Goal: Browse casually: Explore the website without a specific task or goal

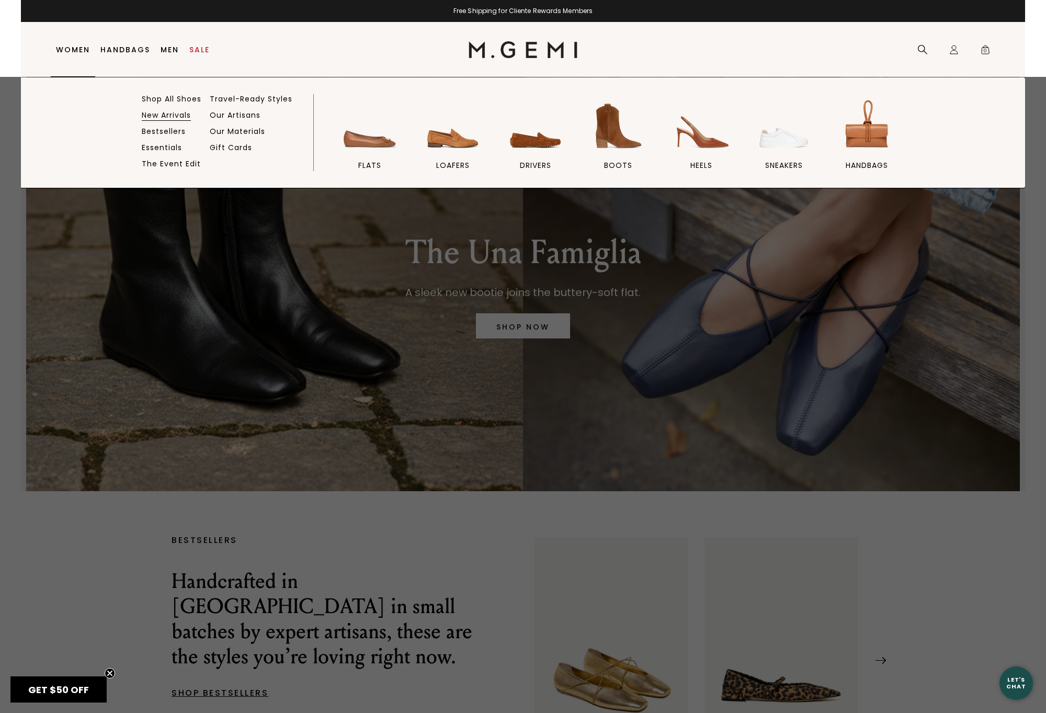
click at [152, 114] on link "New Arrivals" at bounding box center [166, 114] width 49 height 9
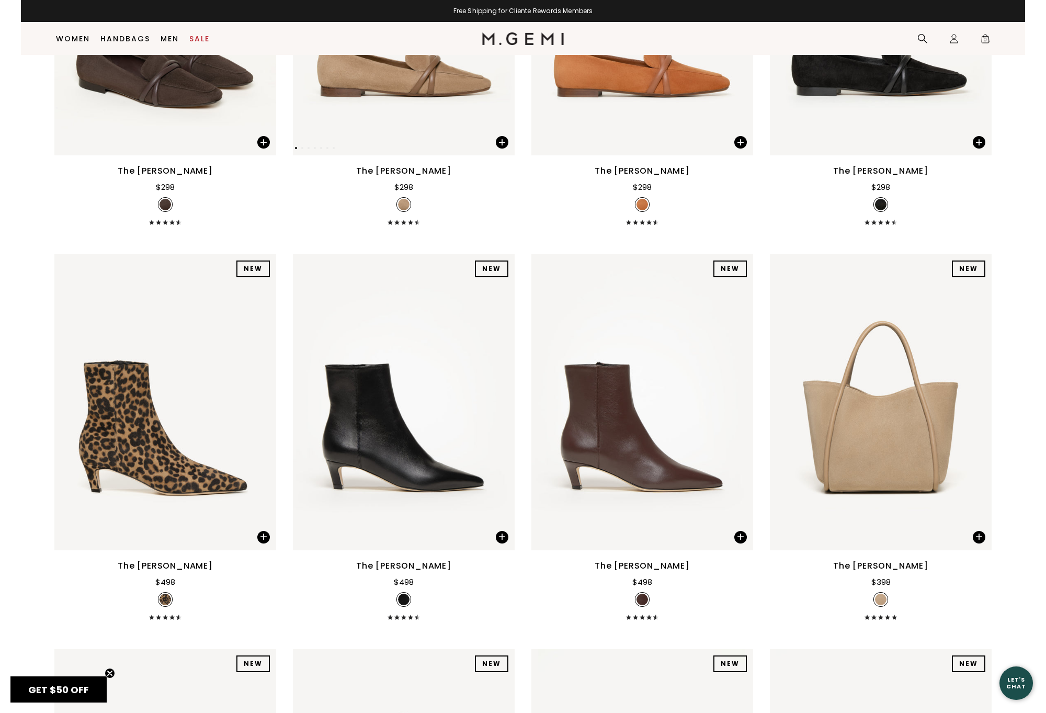
scroll to position [3876, 0]
click at [426, 96] on img at bounding box center [404, 7] width 222 height 296
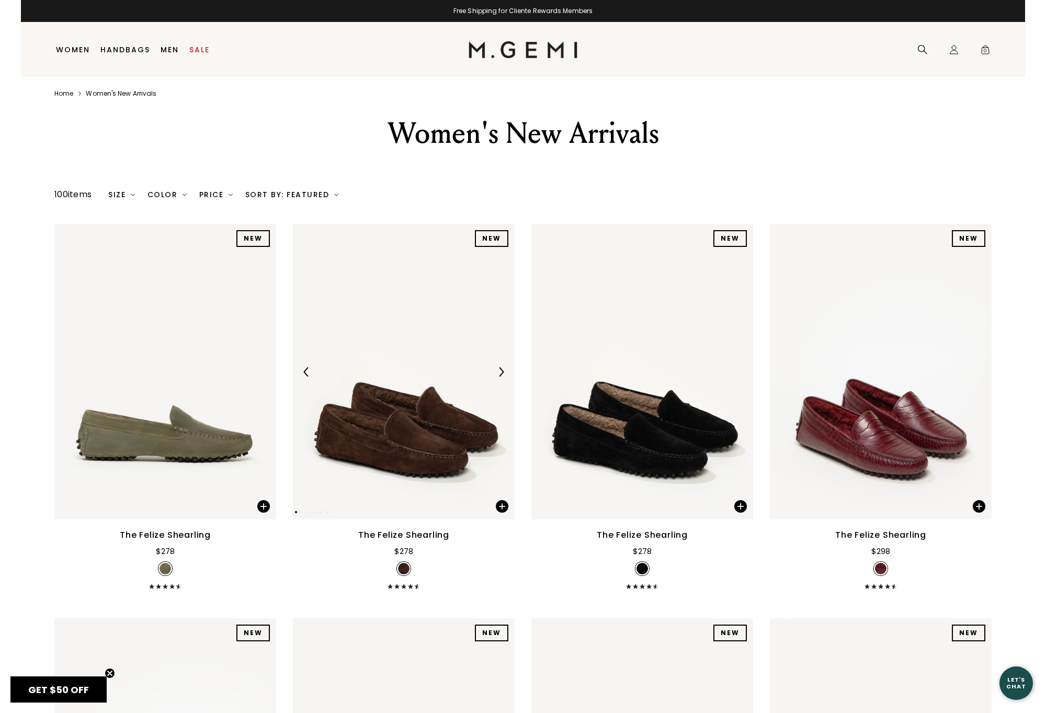
scroll to position [0, 0]
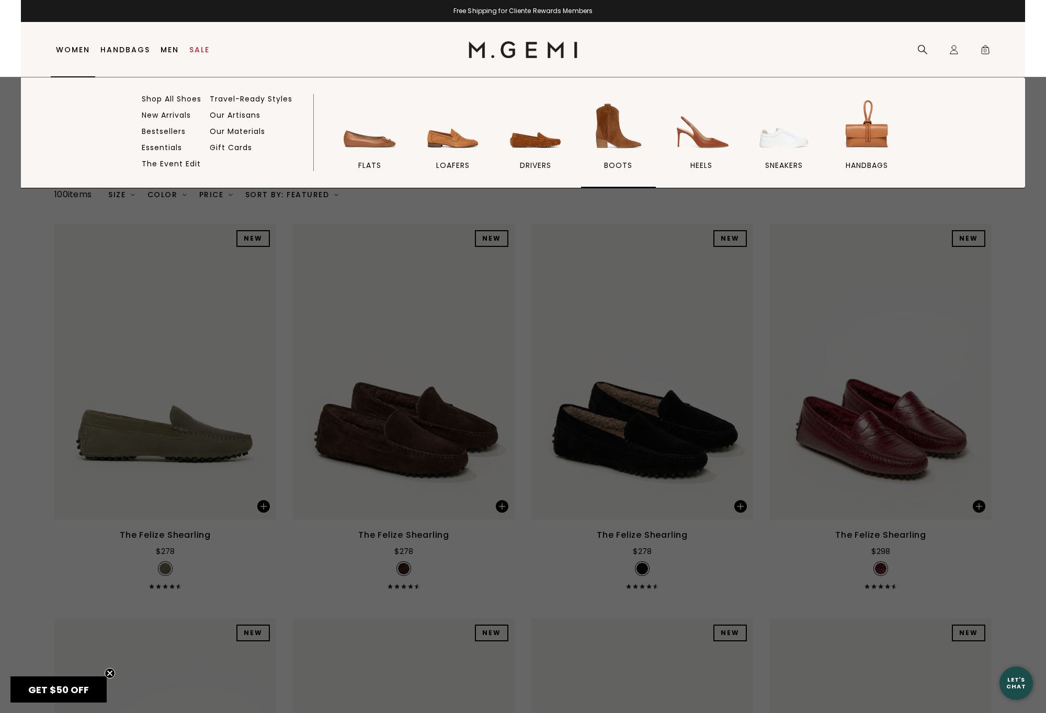
click at [607, 133] on img at bounding box center [618, 126] width 59 height 59
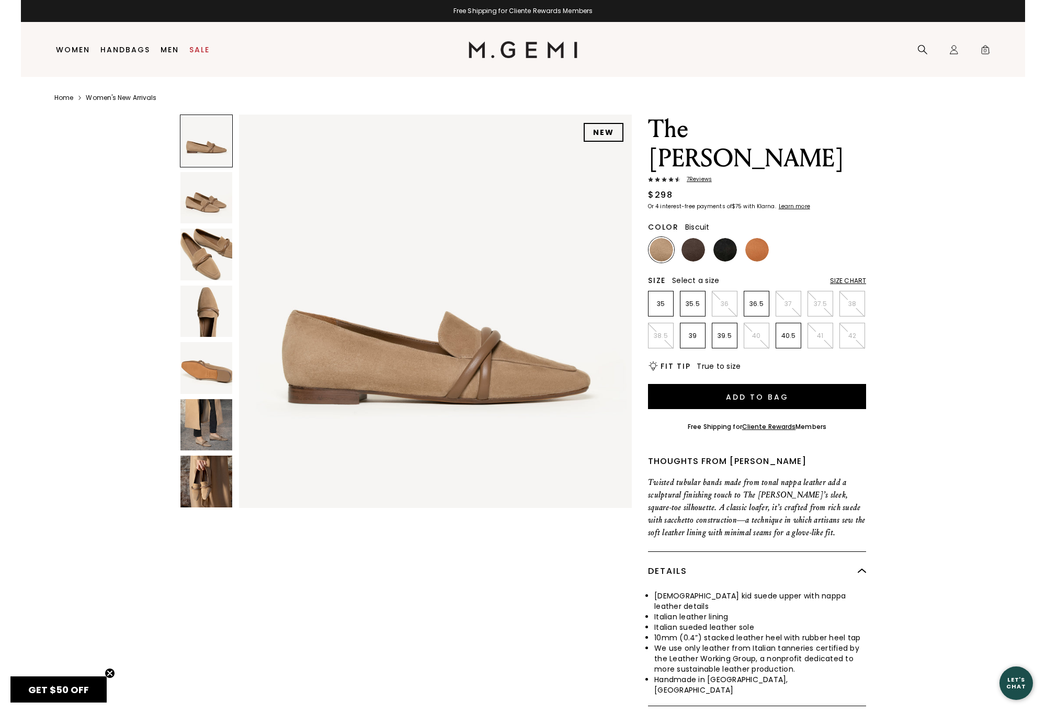
click at [193, 239] on img at bounding box center [207, 255] width 52 height 52
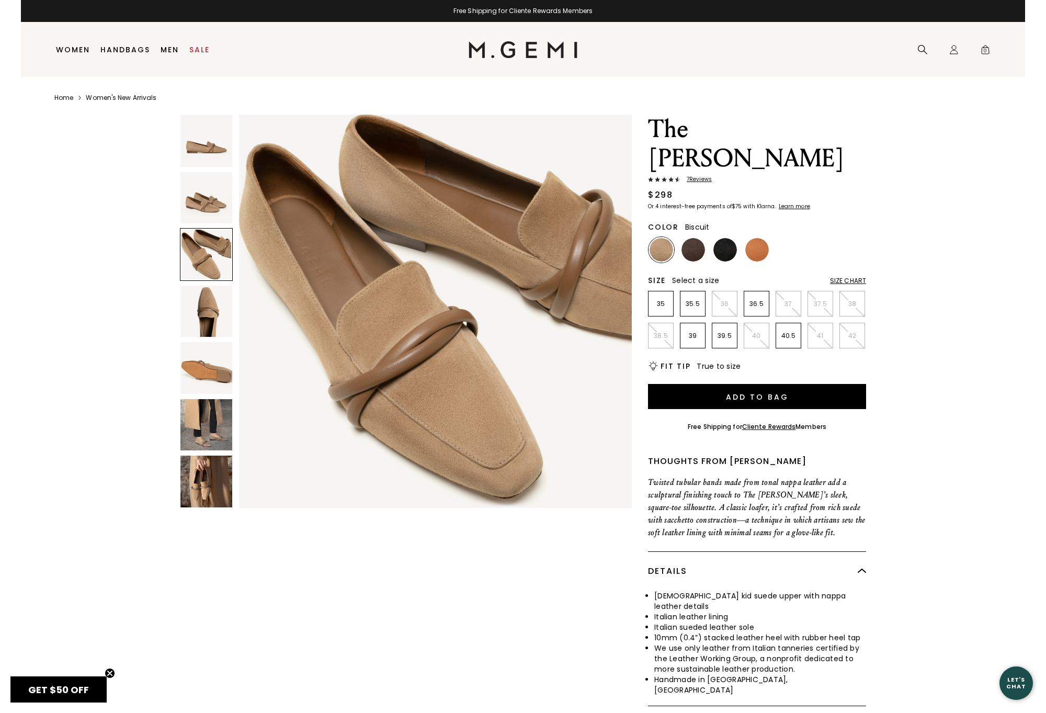
click at [210, 207] on img at bounding box center [207, 198] width 52 height 52
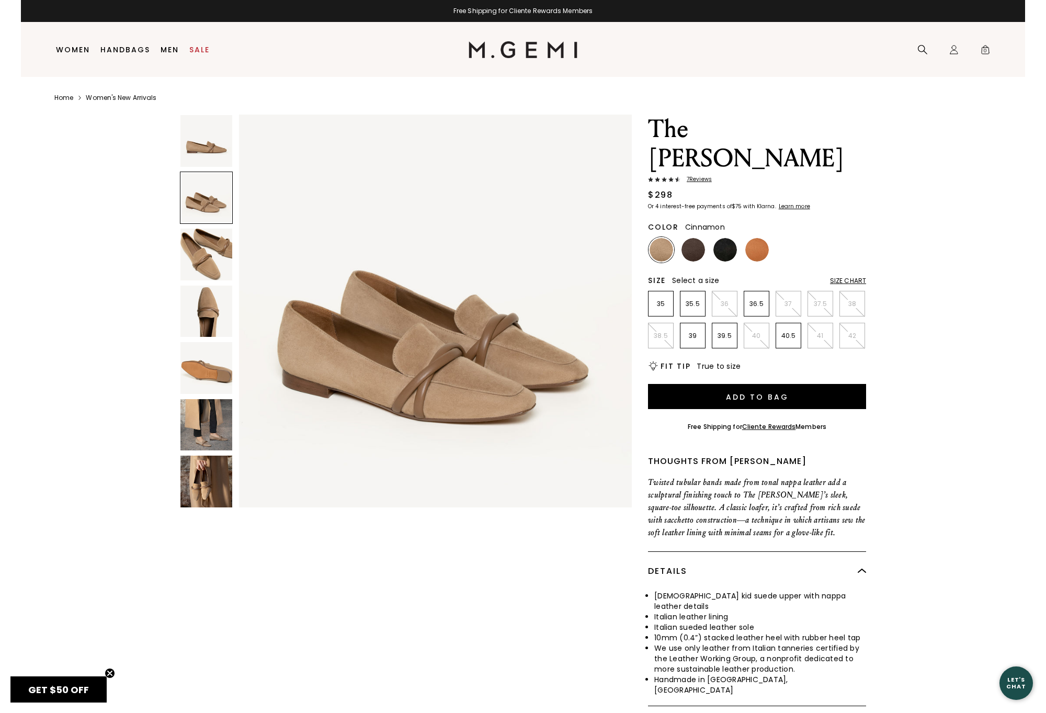
click at [756, 238] on img at bounding box center [758, 250] width 24 height 24
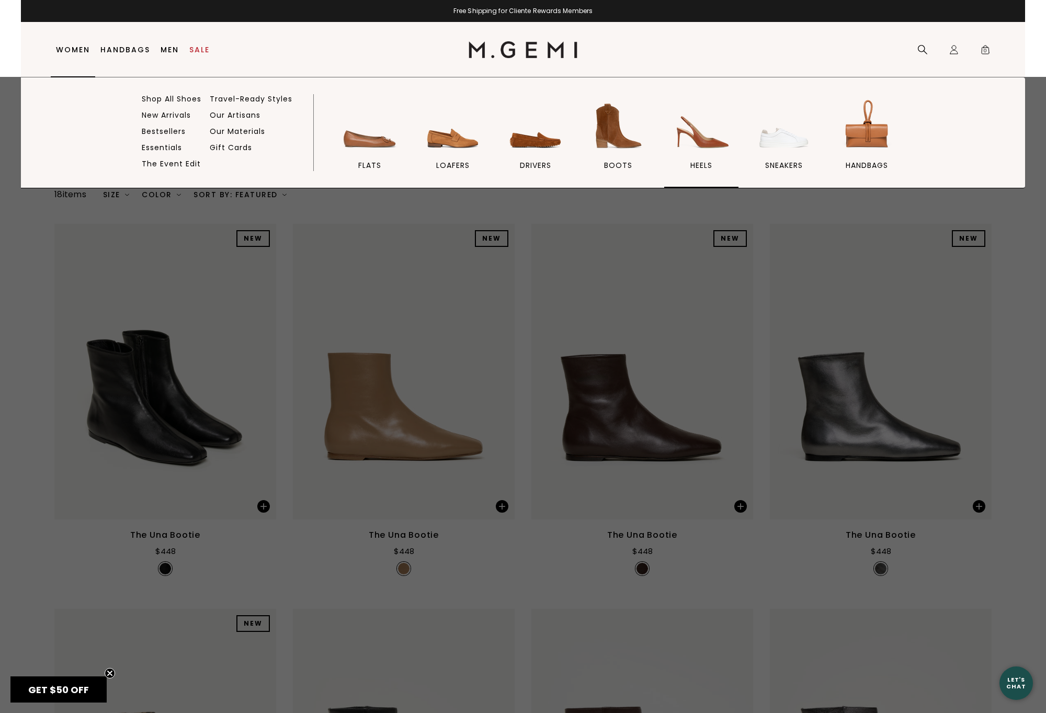
click at [707, 144] on img at bounding box center [701, 126] width 59 height 59
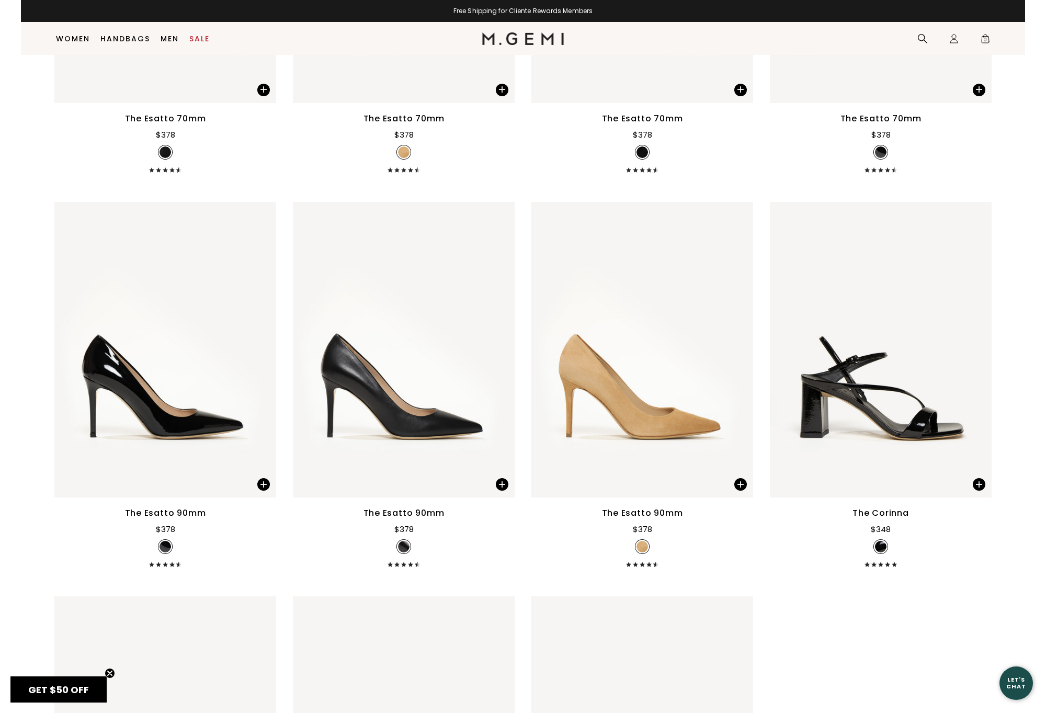
scroll to position [3162, 0]
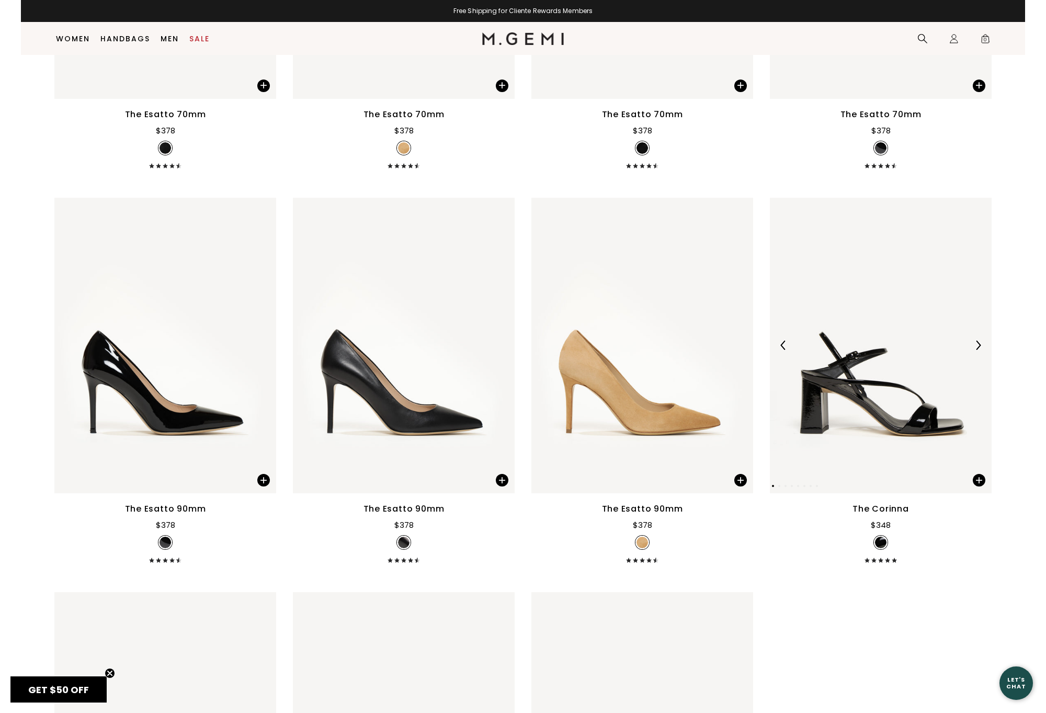
click at [979, 350] on img at bounding box center [978, 345] width 9 height 9
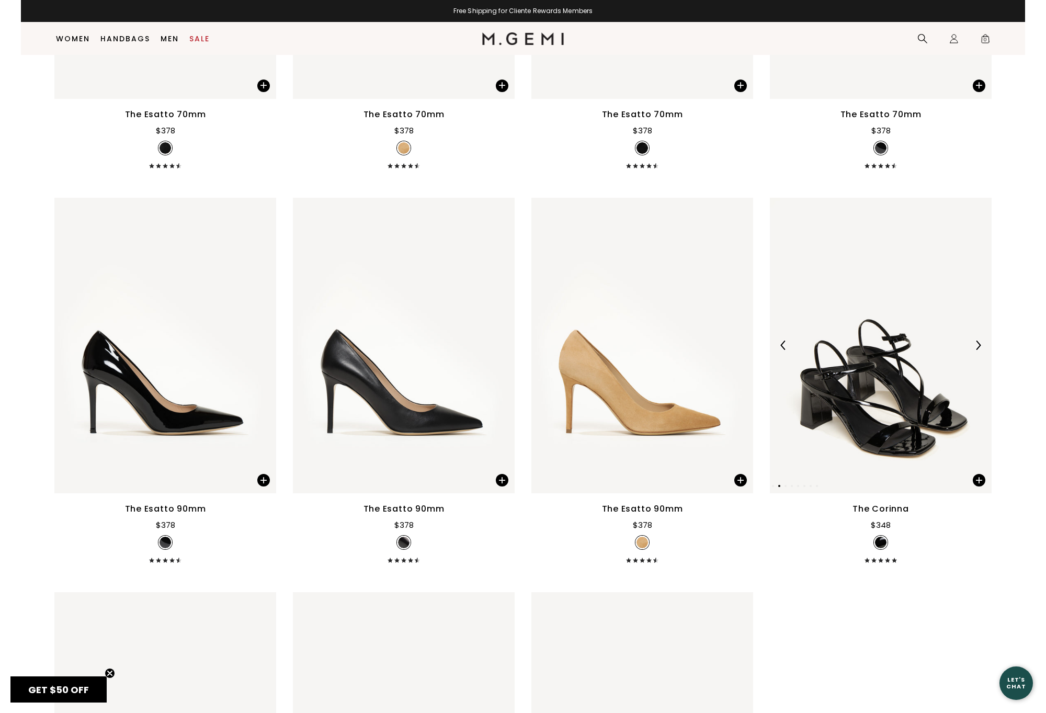
click at [979, 350] on img at bounding box center [978, 345] width 9 height 9
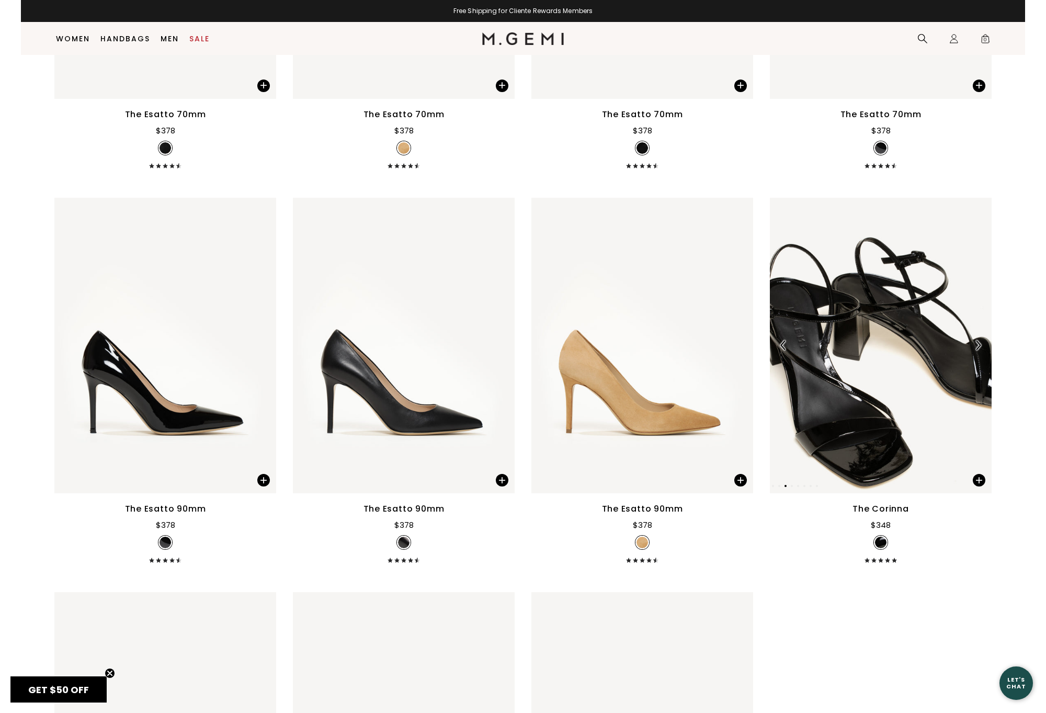
click at [979, 350] on img at bounding box center [978, 345] width 9 height 9
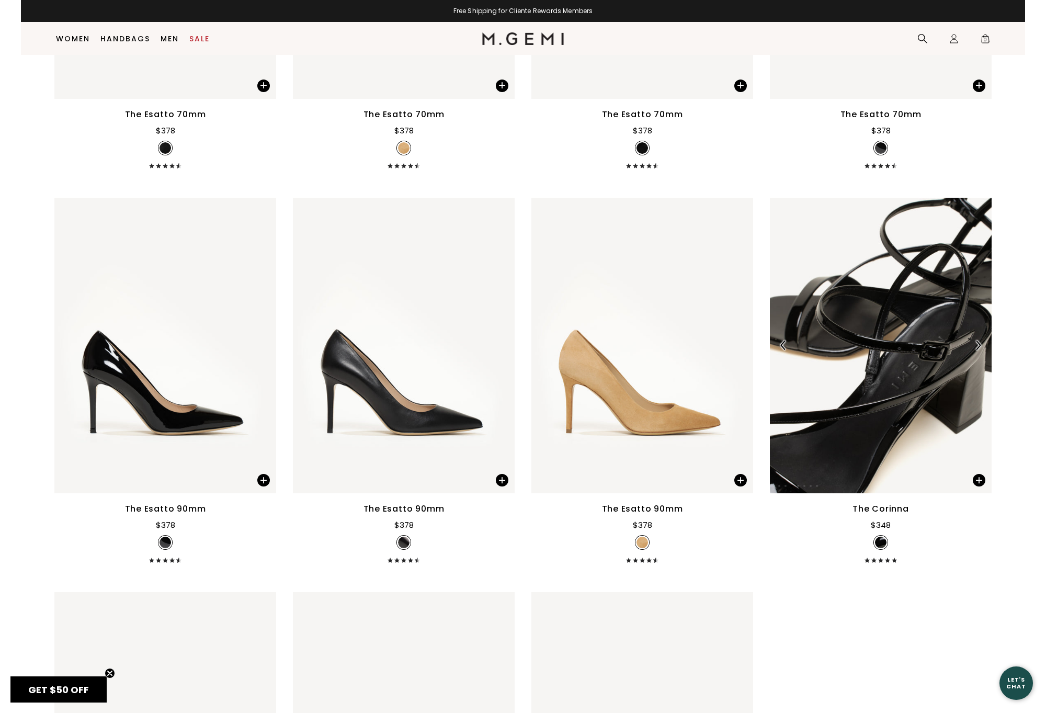
click at [977, 350] on img at bounding box center [978, 345] width 9 height 9
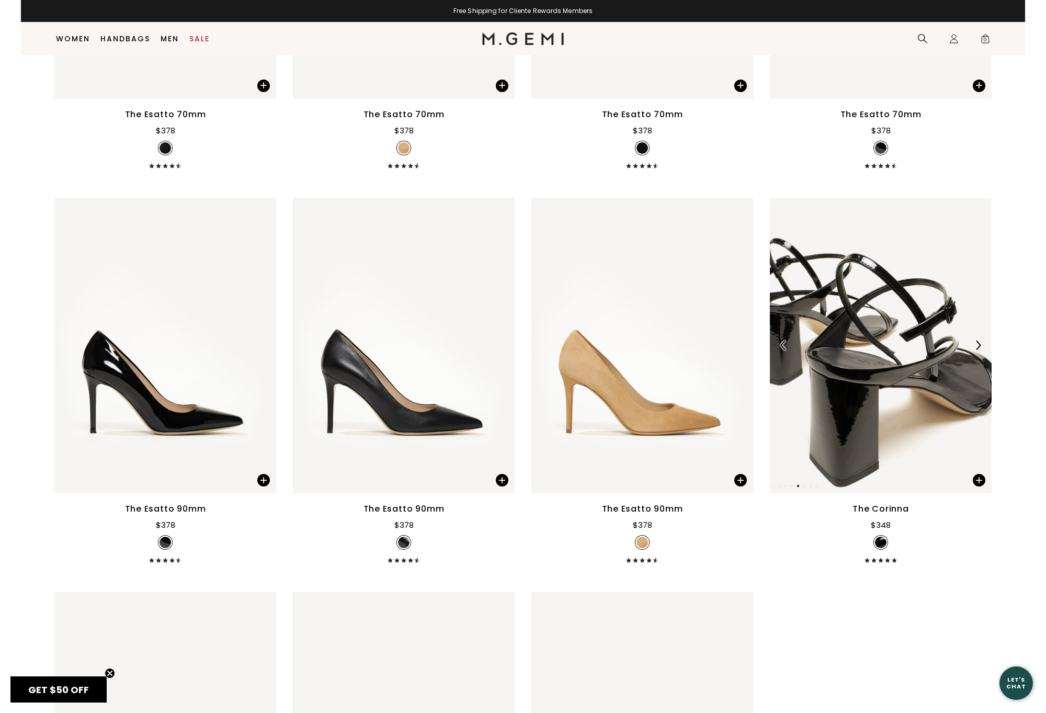
click at [977, 352] on div at bounding box center [978, 345] width 17 height 17
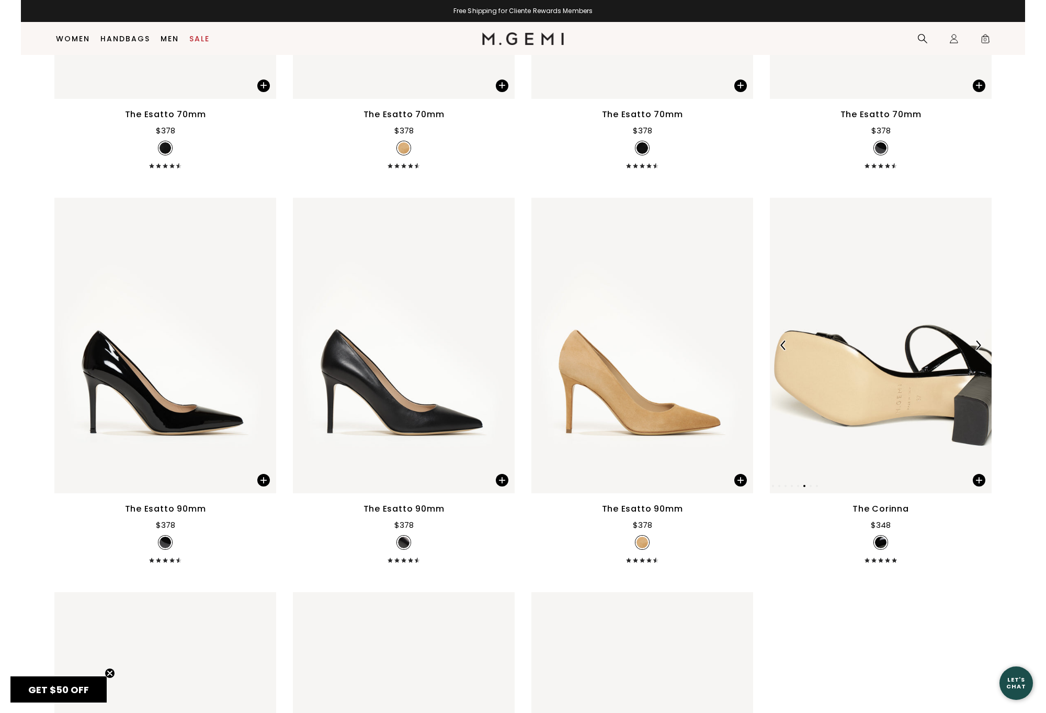
click at [977, 352] on div at bounding box center [978, 345] width 17 height 17
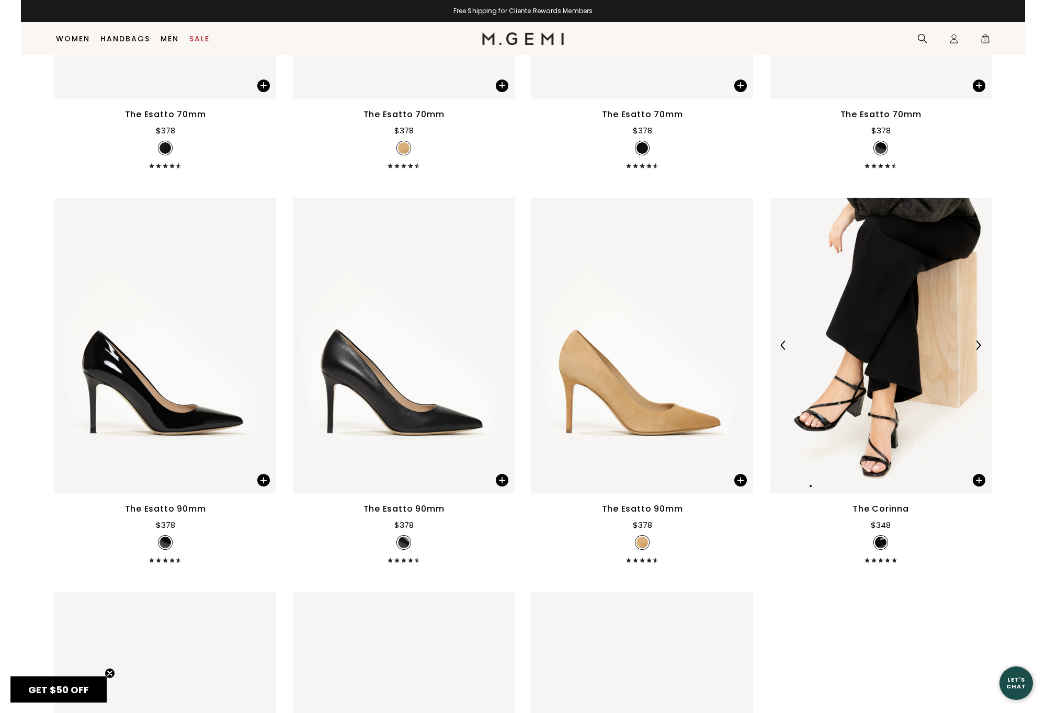
click at [977, 352] on div at bounding box center [978, 345] width 17 height 17
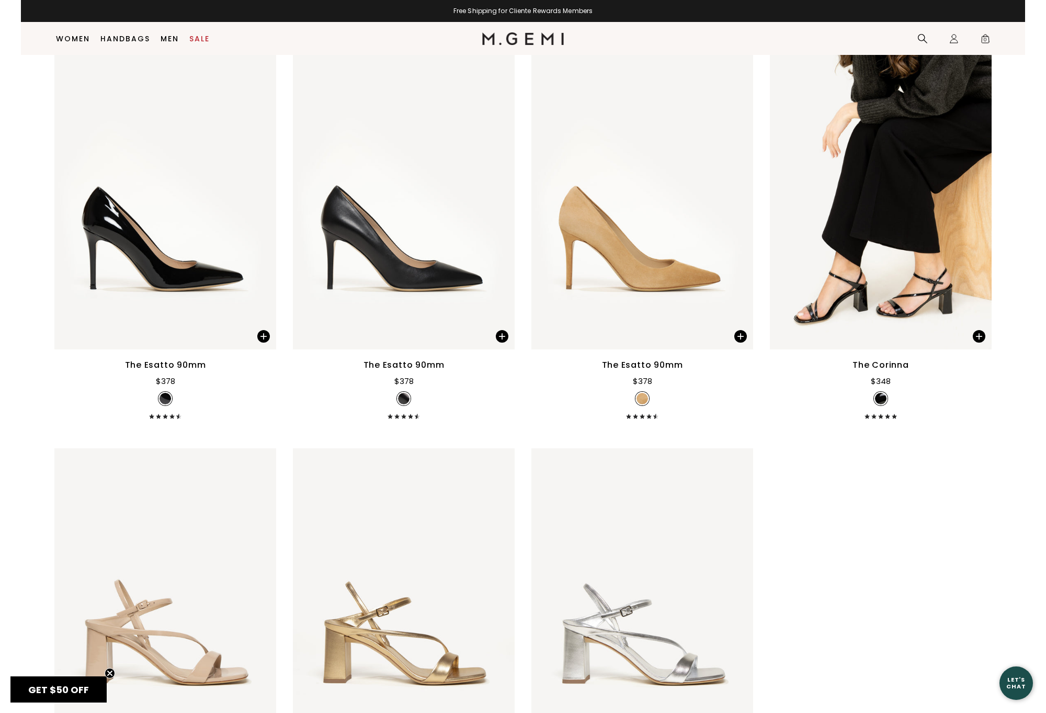
scroll to position [3240, 0]
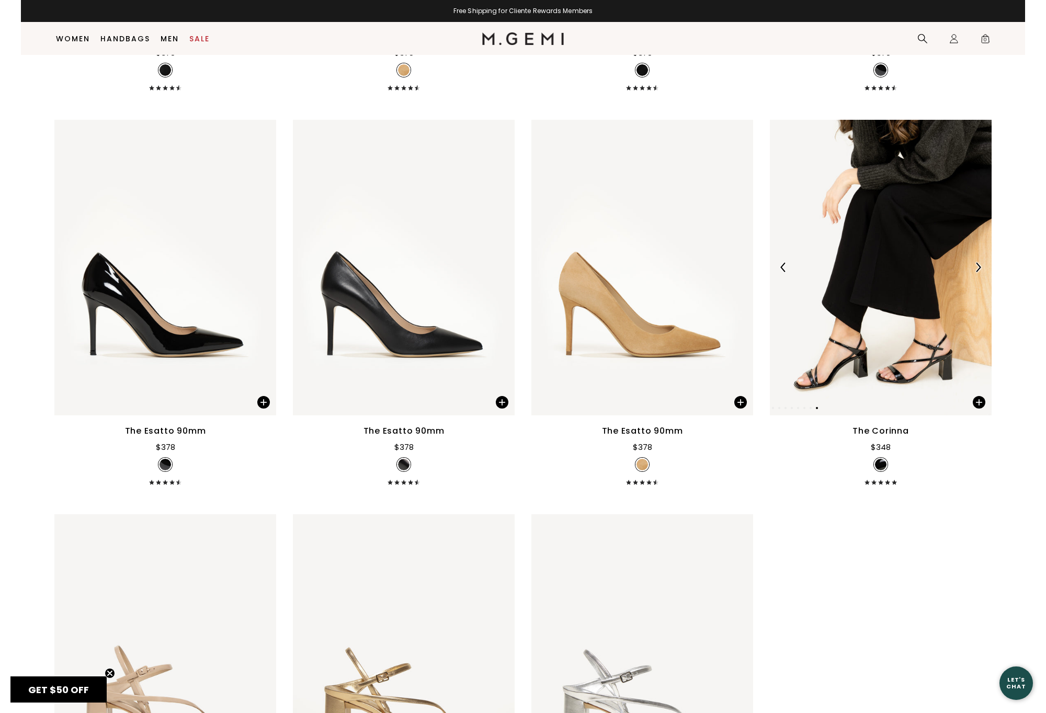
click at [942, 345] on img at bounding box center [881, 268] width 222 height 296
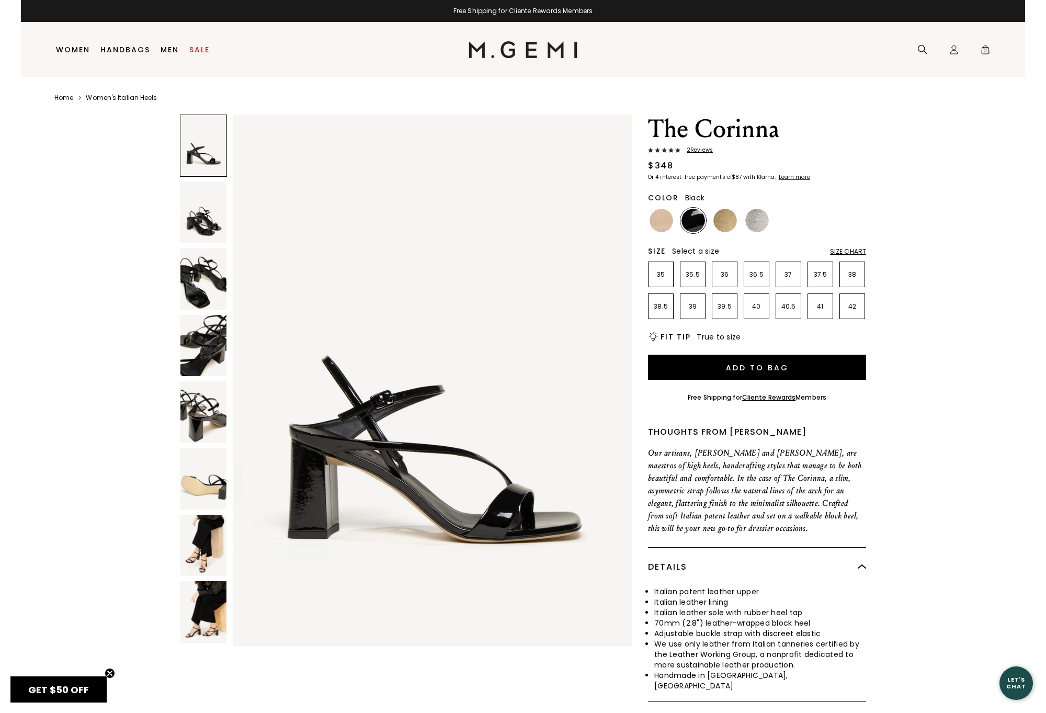
click at [217, 498] on img at bounding box center [204, 478] width 46 height 61
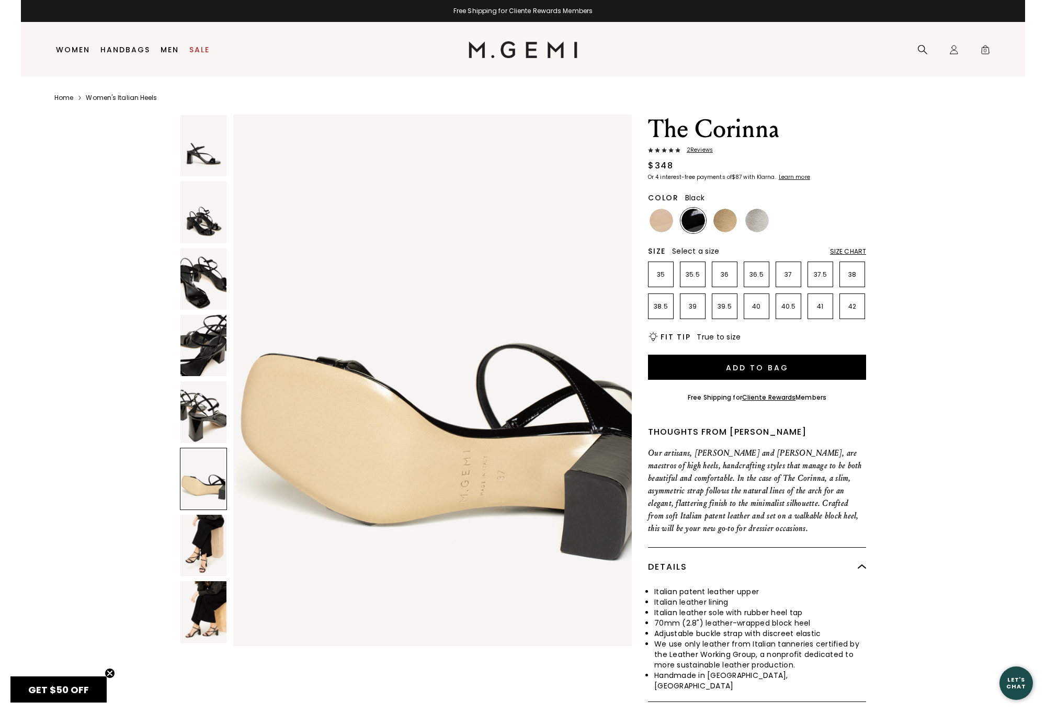
click at [218, 420] on img at bounding box center [204, 411] width 46 height 61
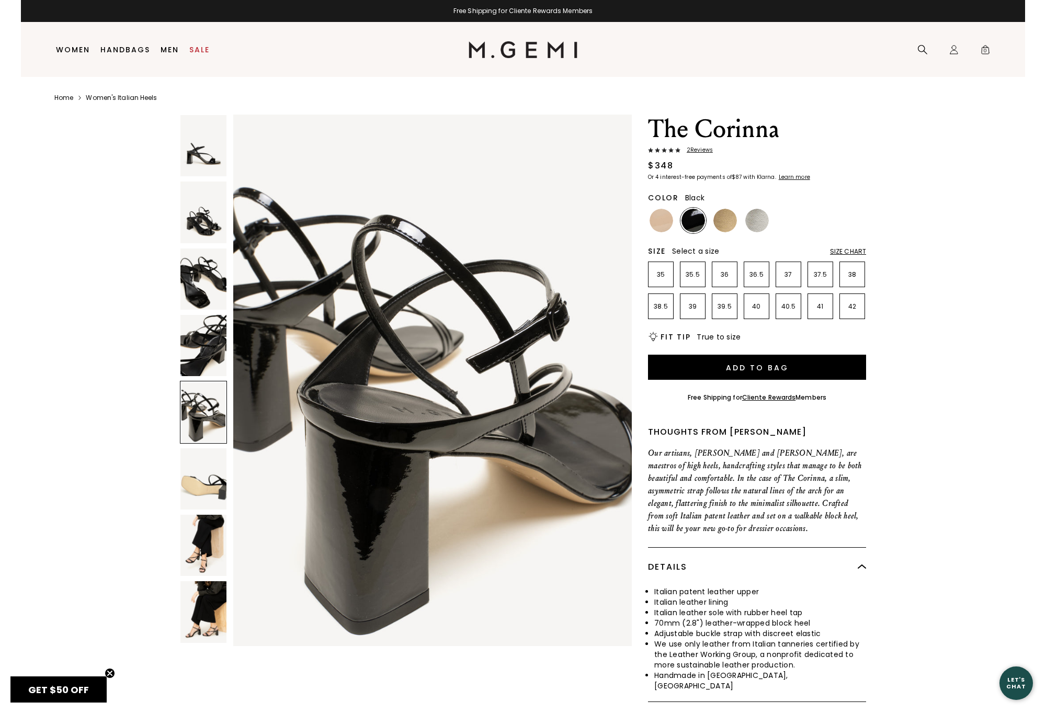
click at [214, 347] on img at bounding box center [204, 345] width 46 height 61
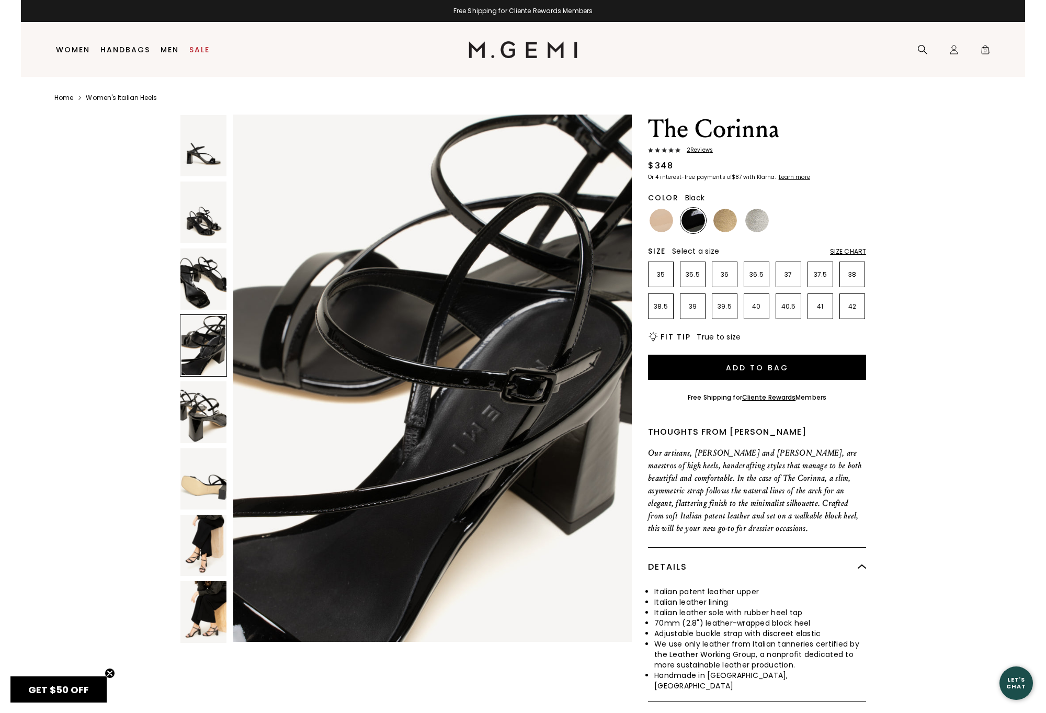
scroll to position [1626, 0]
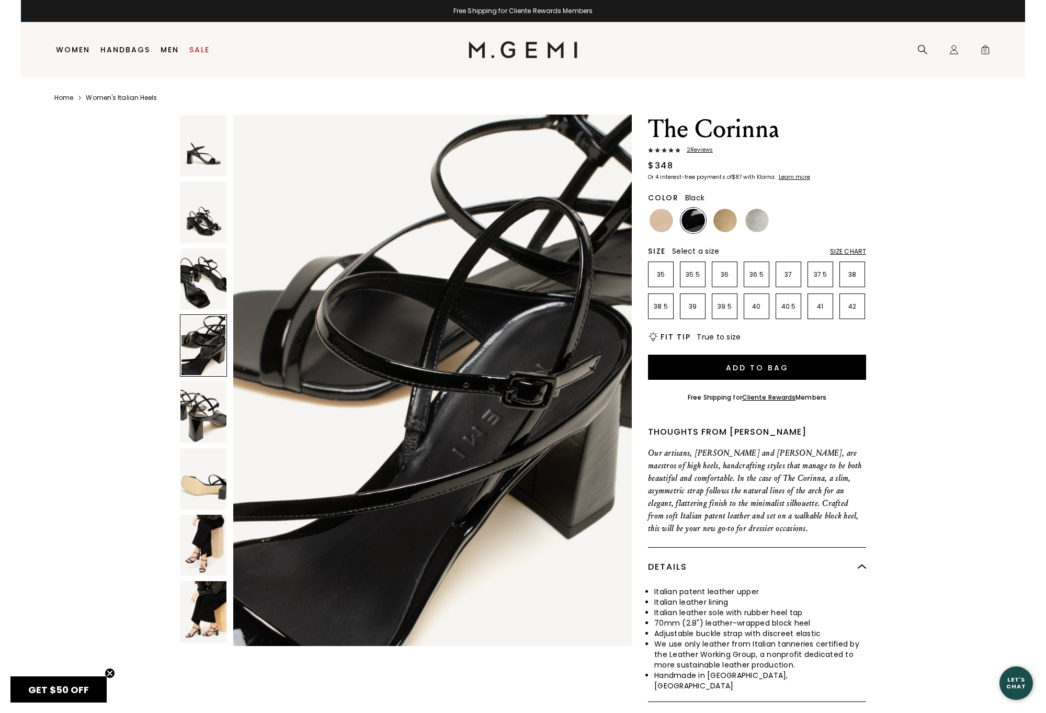
click at [206, 280] on img at bounding box center [204, 279] width 46 height 61
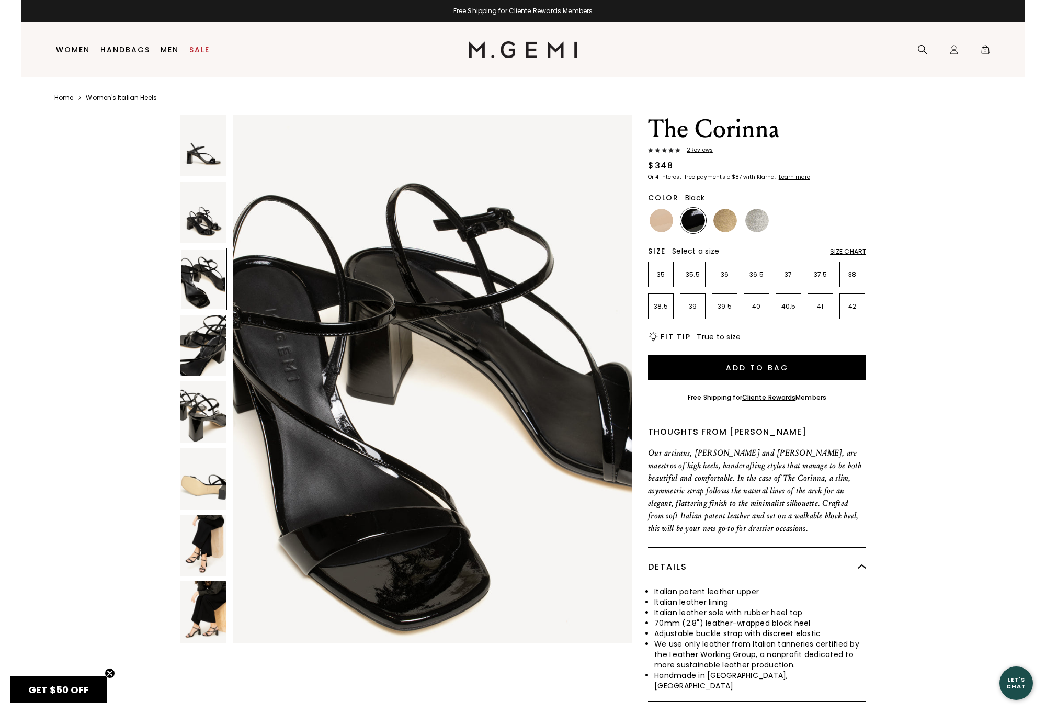
scroll to position [1084, 0]
